Goal: Use online tool/utility: Utilize a website feature to perform a specific function

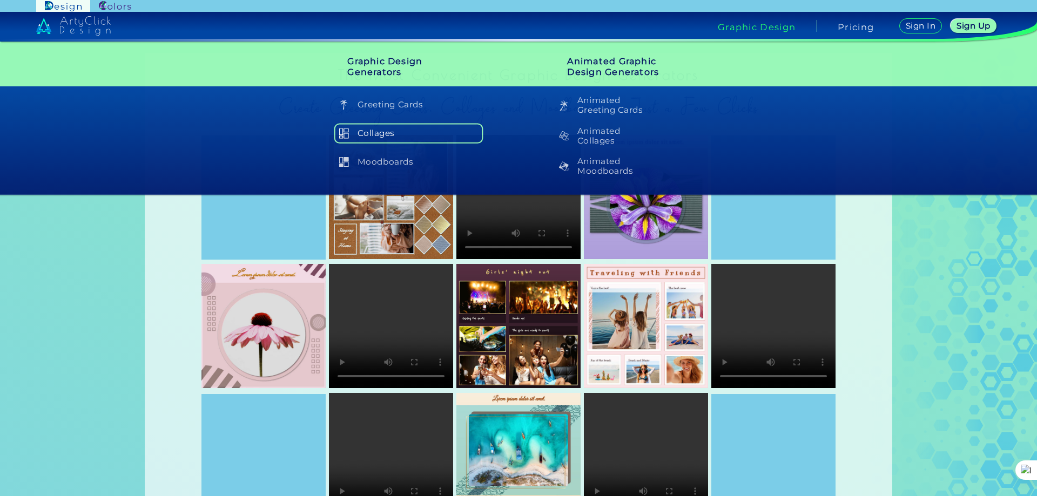
click at [374, 130] on h5 "Collages" at bounding box center [408, 133] width 149 height 21
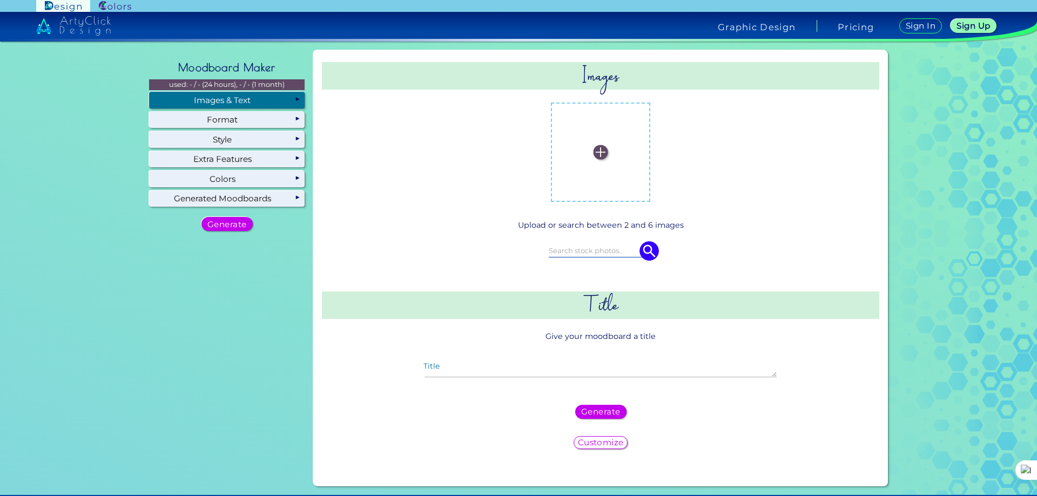
click at [226, 101] on div "Images & Text" at bounding box center [226, 100] width 155 height 16
click at [599, 151] on img at bounding box center [600, 152] width 15 height 15
click at [0, 0] on input "file" at bounding box center [0, 0] width 0 height 0
click at [656, 154] on img at bounding box center [654, 152] width 15 height 15
click at [0, 0] on input "file" at bounding box center [0, 0] width 0 height 0
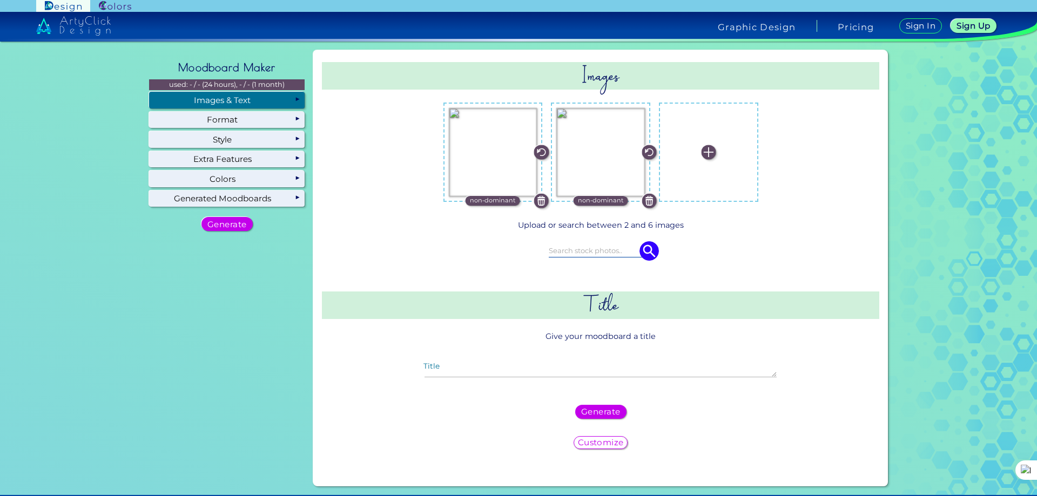
click at [707, 149] on img at bounding box center [708, 152] width 15 height 15
click at [0, 0] on input "file" at bounding box center [0, 0] width 0 height 0
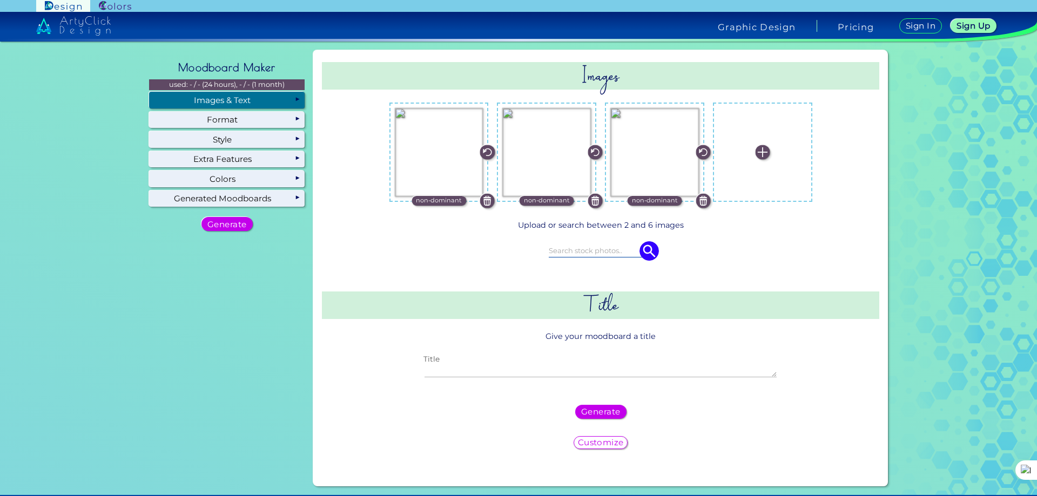
click at [452, 364] on textarea "Title" at bounding box center [600, 370] width 352 height 13
type textarea "Radepa"
click at [609, 412] on h5 "Generate" at bounding box center [600, 412] width 37 height 8
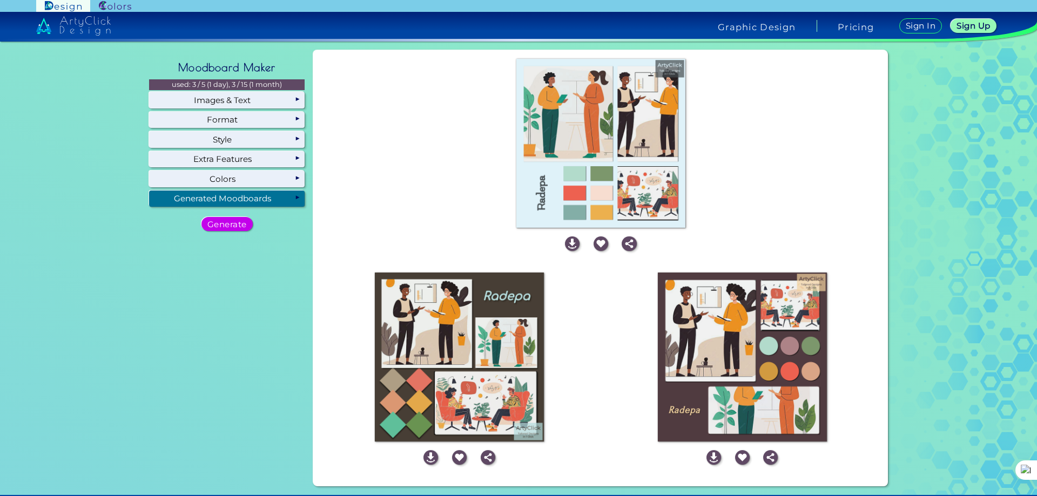
click at [241, 201] on div "Generated Moodboards" at bounding box center [226, 199] width 155 height 16
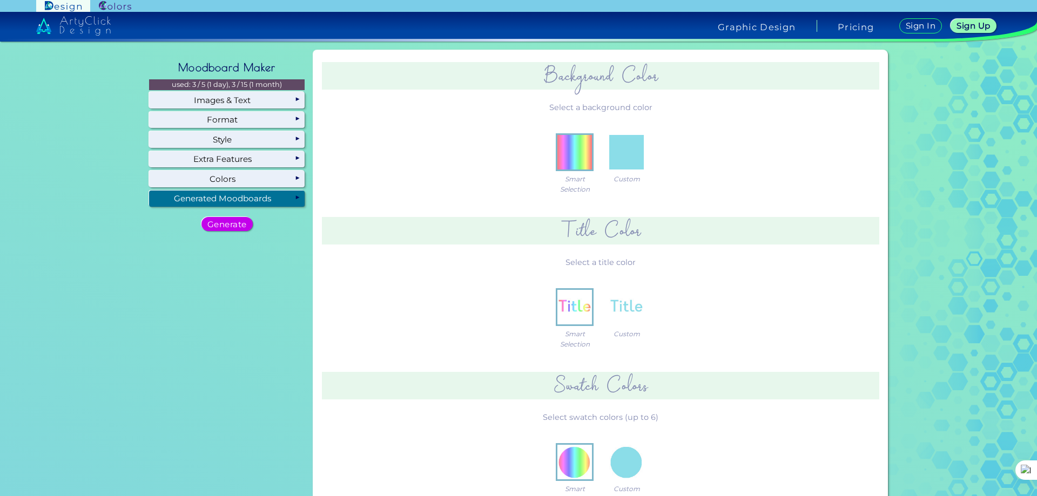
click at [236, 197] on div "Generated Moodboards" at bounding box center [226, 199] width 155 height 16
click at [228, 194] on div "Generated Moodboards" at bounding box center [226, 199] width 155 height 16
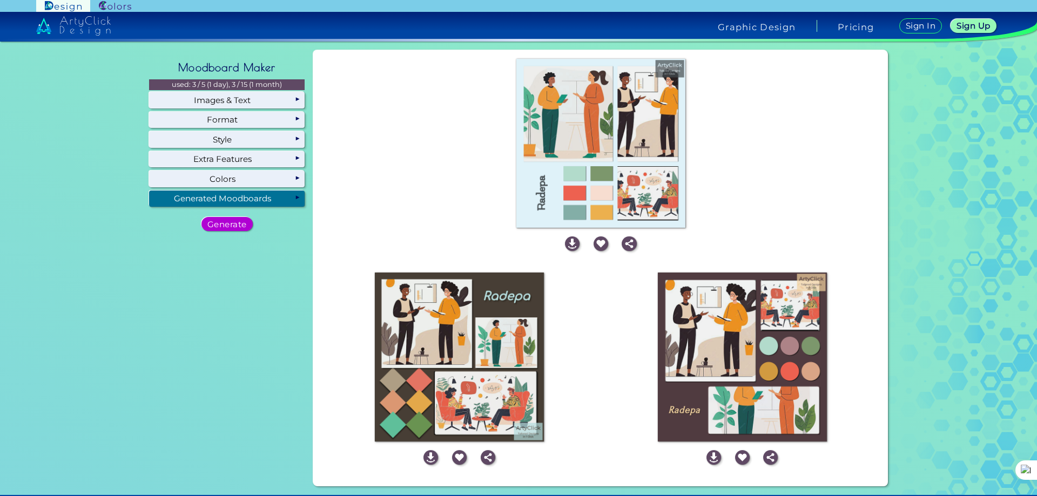
click at [226, 225] on h5 "Generate" at bounding box center [226, 224] width 35 height 8
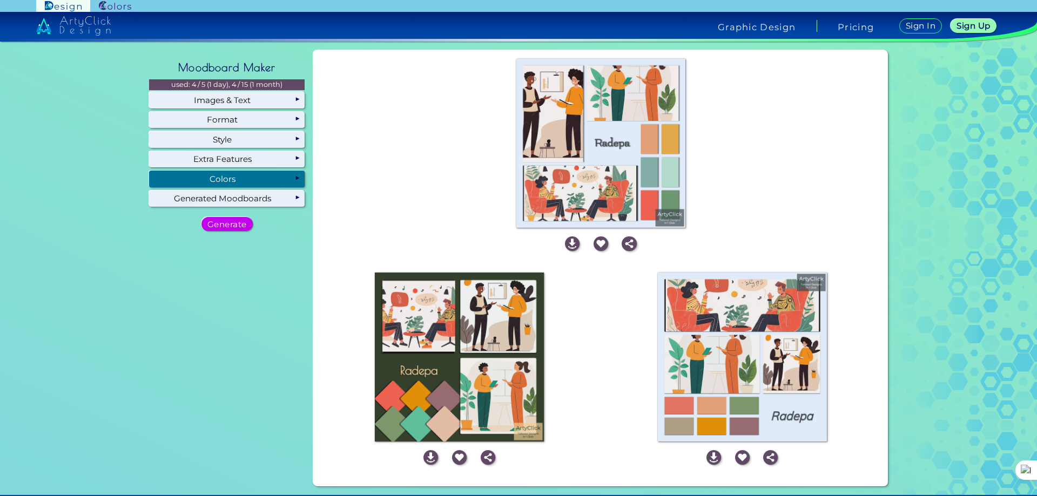
click at [269, 180] on div "Colors" at bounding box center [226, 179] width 155 height 16
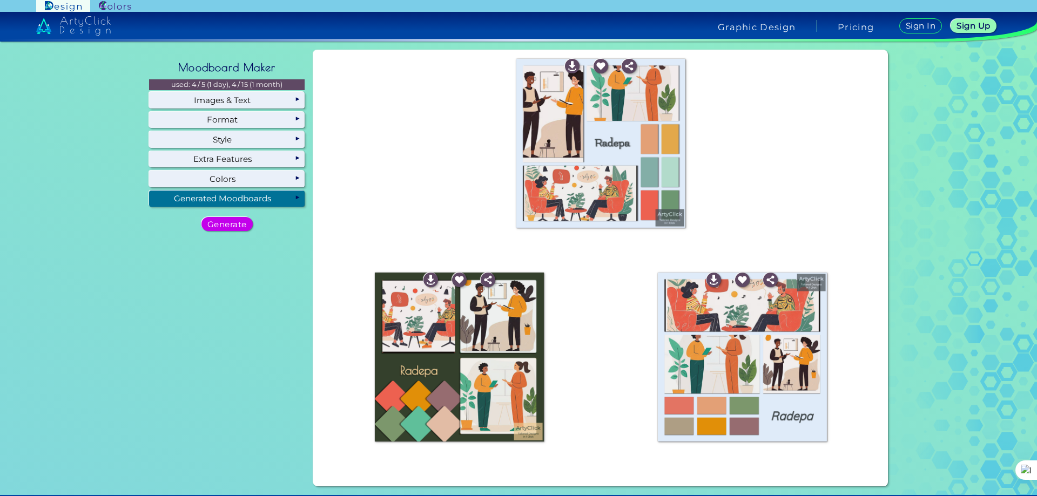
click at [260, 198] on div "Generated Moodboards" at bounding box center [226, 199] width 155 height 16
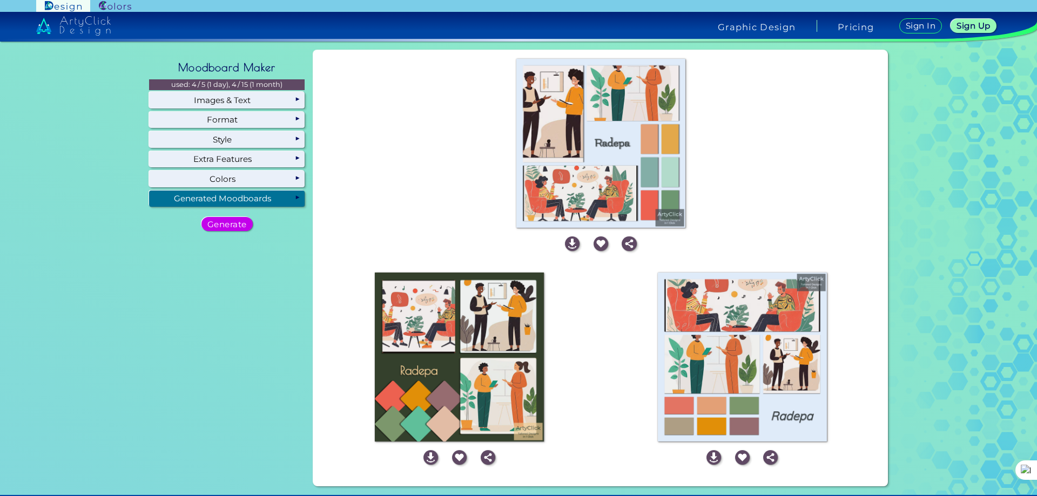
click at [218, 193] on div "Generated Moodboards" at bounding box center [226, 199] width 155 height 16
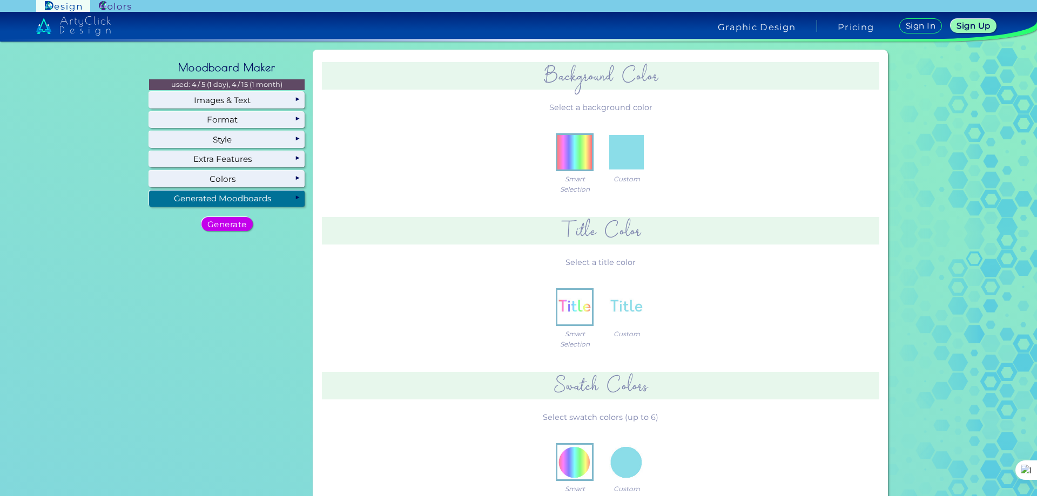
click at [213, 199] on div "Generated Moodboards" at bounding box center [226, 199] width 155 height 16
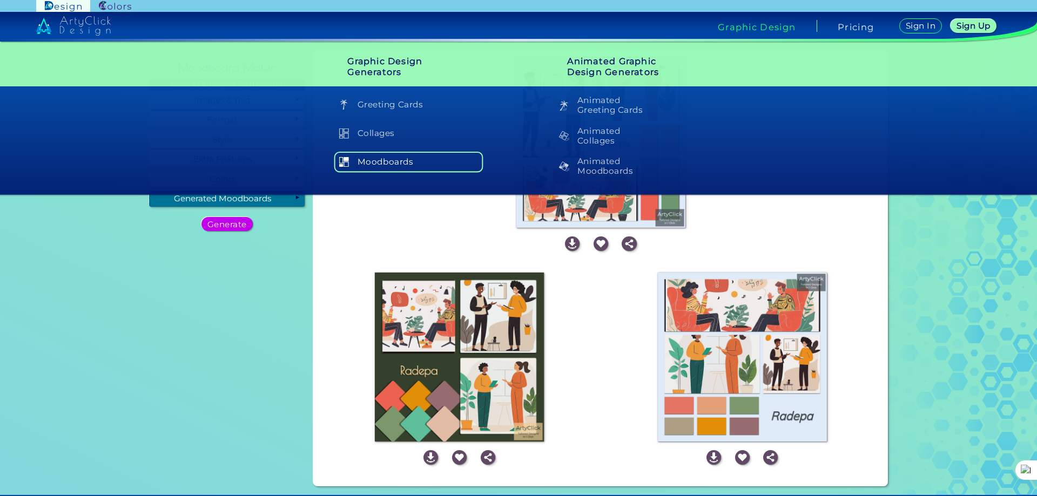
click at [405, 161] on h5 "Moodboards" at bounding box center [408, 162] width 149 height 21
